Goal: Use online tool/utility: Utilize a website feature to perform a specific function

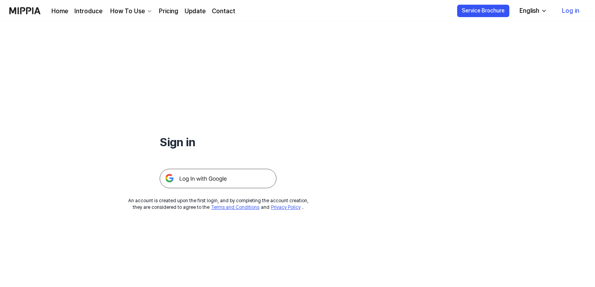
click at [204, 176] on img at bounding box center [218, 178] width 117 height 19
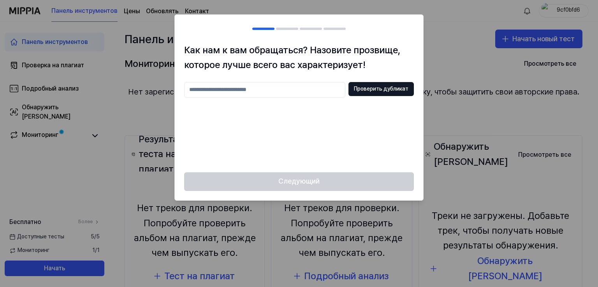
click at [273, 93] on input "text" at bounding box center [264, 90] width 161 height 16
type input "*"
type input "****"
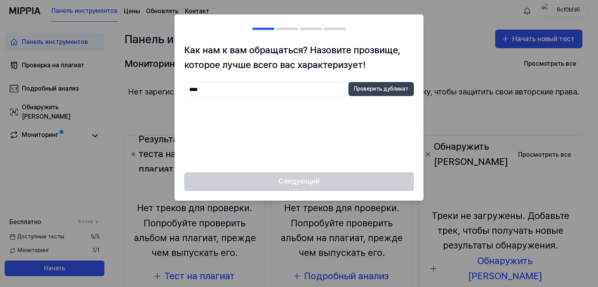
click at [375, 92] on font "Проверить дубликат" at bounding box center [381, 89] width 55 height 8
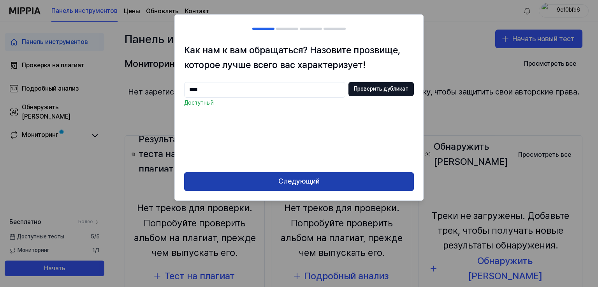
click at [311, 178] on font "Следующий" at bounding box center [298, 181] width 41 height 8
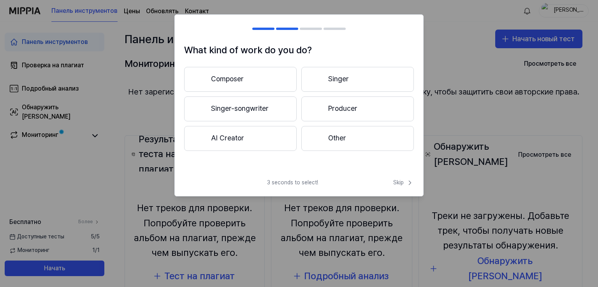
click at [265, 82] on button "Composer" at bounding box center [240, 79] width 113 height 25
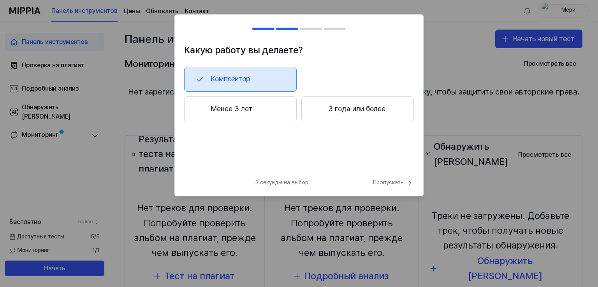
click at [268, 117] on button "Менее 3 лет" at bounding box center [240, 110] width 113 height 26
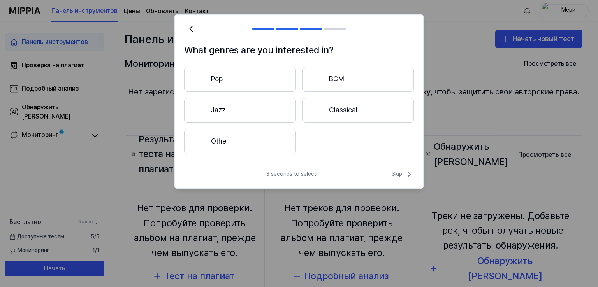
click at [254, 136] on button "Other" at bounding box center [240, 141] width 112 height 25
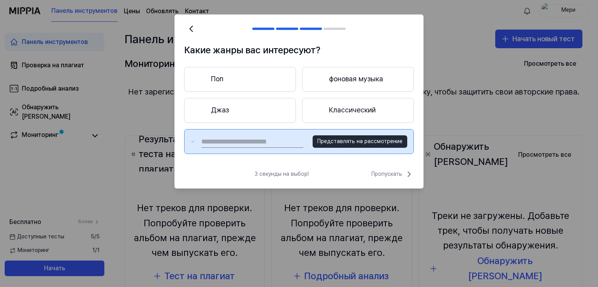
click at [282, 143] on input "text" at bounding box center [252, 141] width 102 height 12
type input "***"
click at [379, 177] on font "Пропускать" at bounding box center [386, 174] width 31 height 6
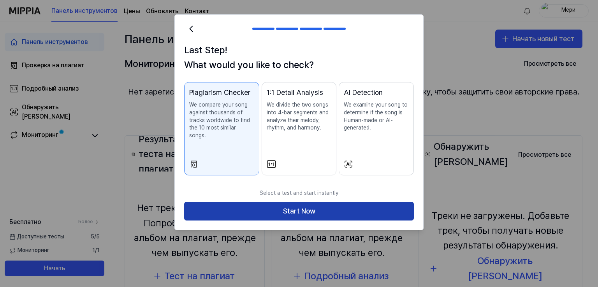
click at [275, 202] on button "Start Now" at bounding box center [299, 211] width 230 height 19
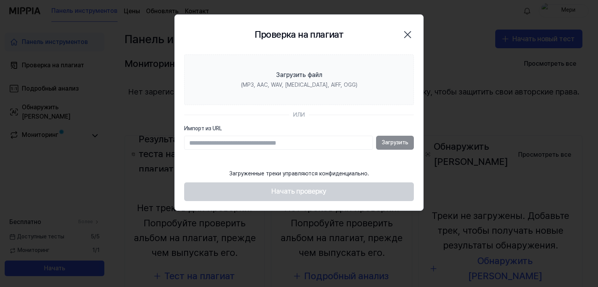
click at [400, 143] on div "Загрузить" at bounding box center [299, 143] width 230 height 14
click at [394, 141] on div "Загрузить" at bounding box center [299, 143] width 230 height 14
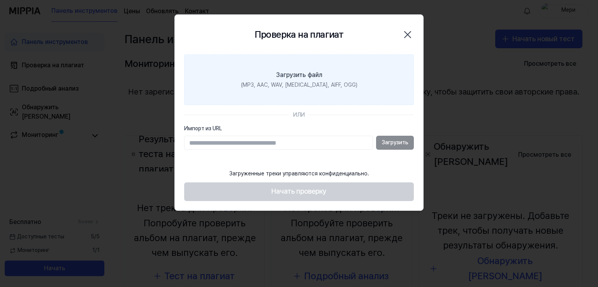
click at [305, 87] on font "(MP3, AAC, WAV, FLAC, AIFF, OGG)" at bounding box center [299, 85] width 116 height 6
click at [0, 0] on input "Загрузить файл (MP3, AAC, WAV, FLAC, AIFF, OGG)" at bounding box center [0, 0] width 0 height 0
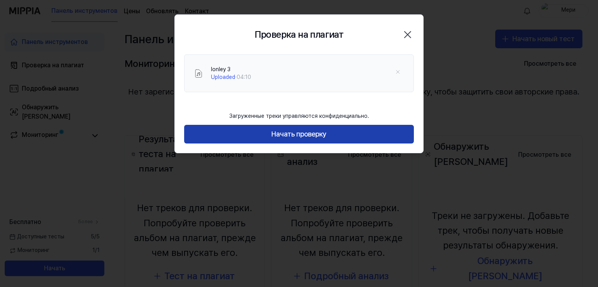
click at [300, 138] on font "Начать проверку" at bounding box center [298, 134] width 55 height 8
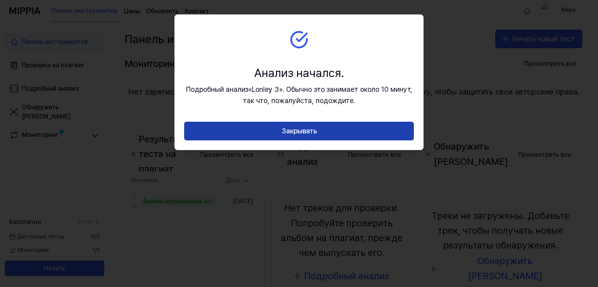
click at [315, 132] on font "Закрывать" at bounding box center [299, 131] width 35 height 8
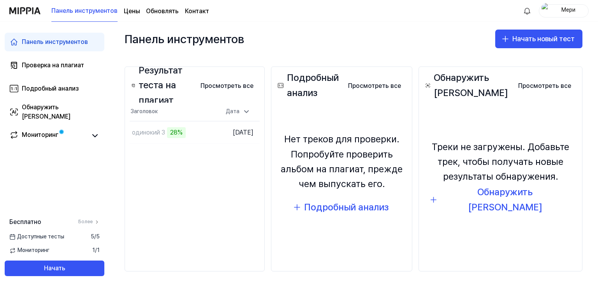
scroll to position [69, 0]
